Goal: Task Accomplishment & Management: Manage account settings

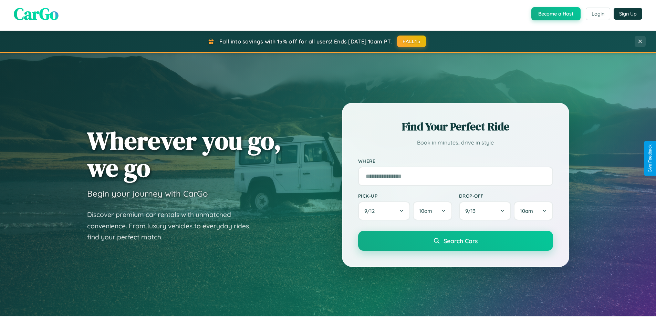
scroll to position [474, 0]
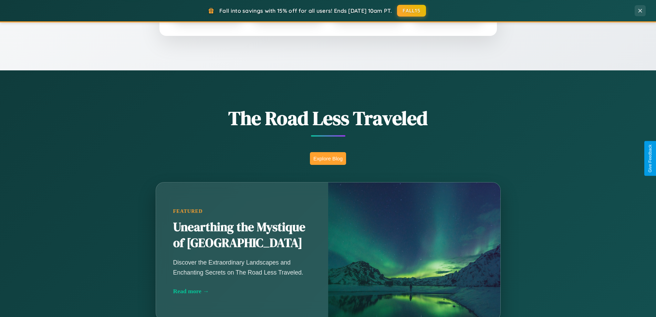
click at [328, 158] on button "Explore Blog" at bounding box center [328, 158] width 36 height 13
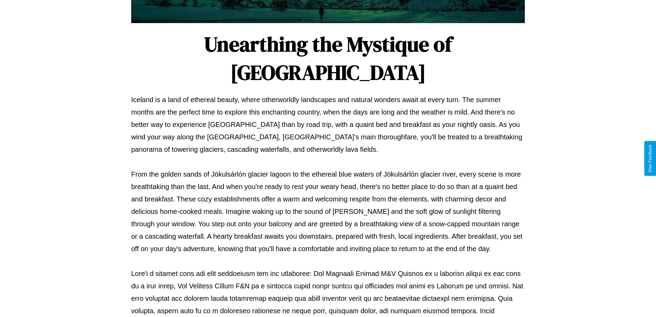
scroll to position [223, 0]
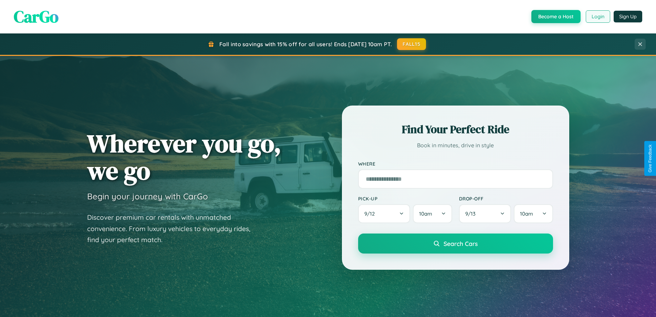
click at [598, 17] on button "Login" at bounding box center [598, 16] width 24 height 12
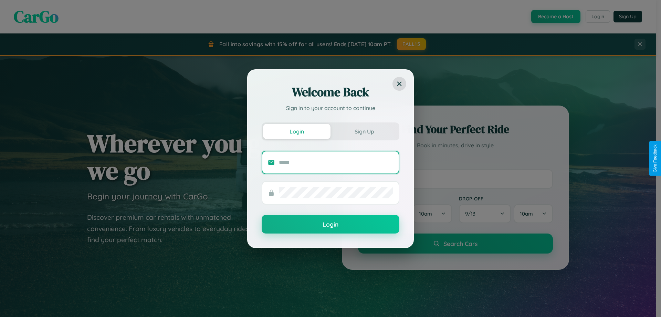
click at [336, 162] on input "text" at bounding box center [336, 162] width 114 height 11
type input "**********"
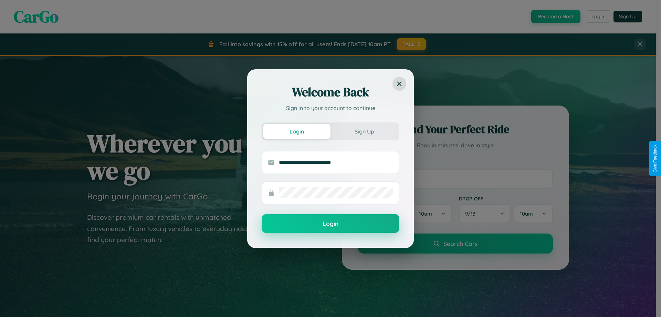
click at [331, 224] on button "Login" at bounding box center [331, 223] width 138 height 19
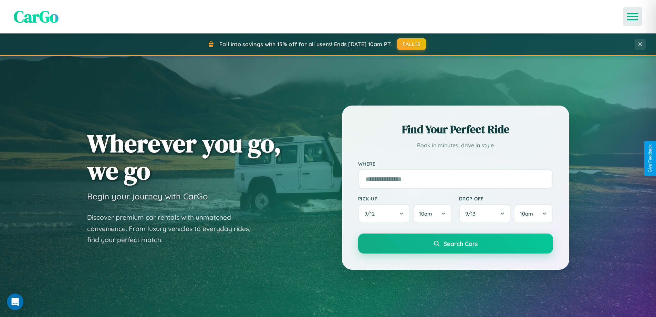
click at [633, 17] on icon "Open menu" at bounding box center [633, 16] width 10 height 6
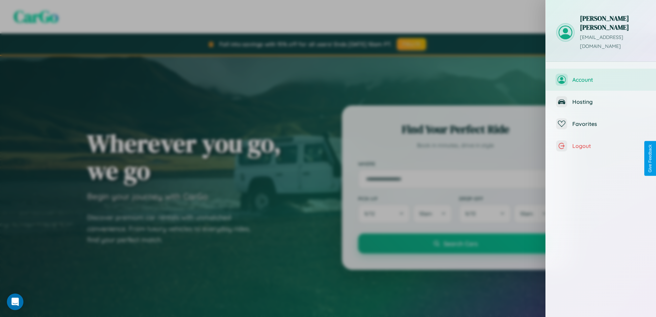
click at [601, 76] on span "Account" at bounding box center [609, 79] width 73 height 7
